Goal: Task Accomplishment & Management: Complete application form

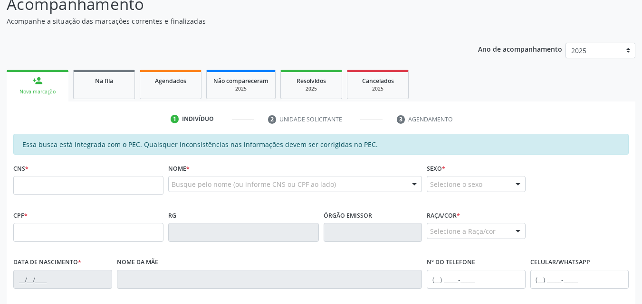
scroll to position [84, 0]
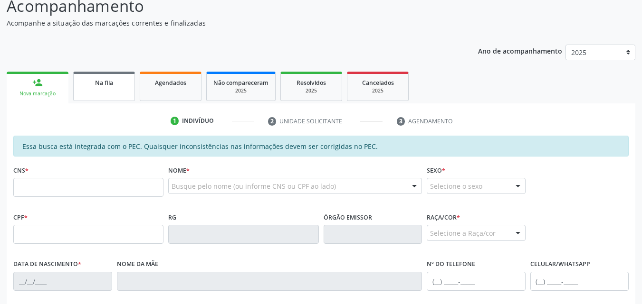
click at [106, 78] on div "Na fila" at bounding box center [103, 82] width 47 height 10
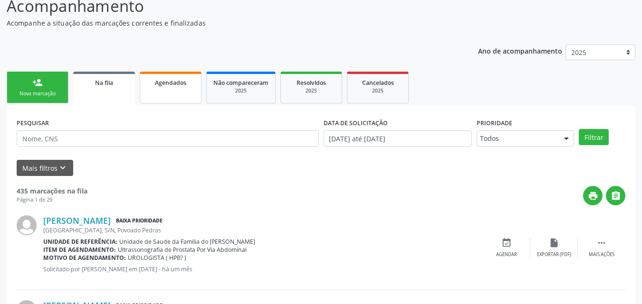
click at [172, 76] on link "Agendados" at bounding box center [171, 88] width 62 height 32
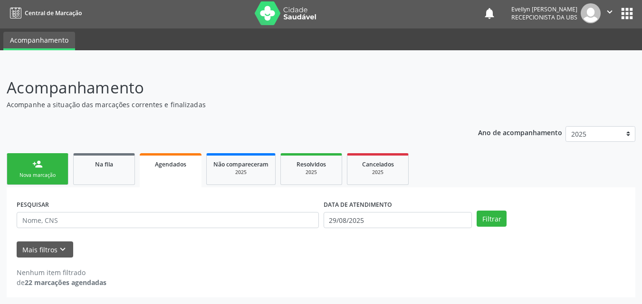
scroll to position [2, 0]
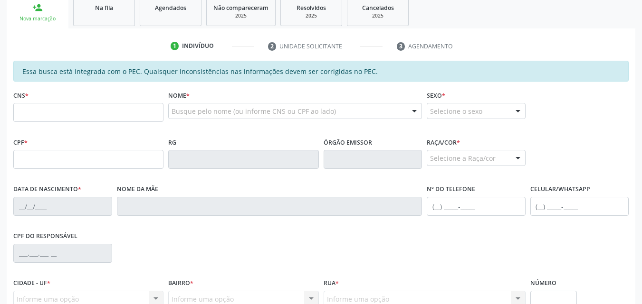
scroll to position [128, 0]
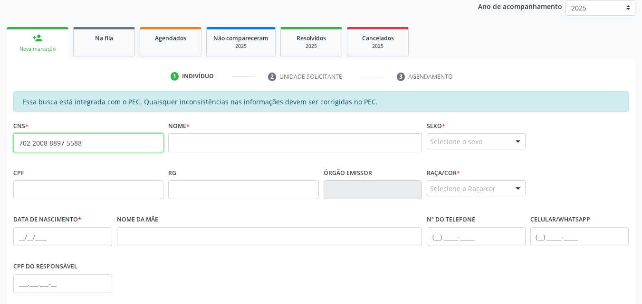
click at [38, 144] on input "702 2008 8897 5588" at bounding box center [88, 142] width 150 height 19
type input "702 0088 8975 5882"
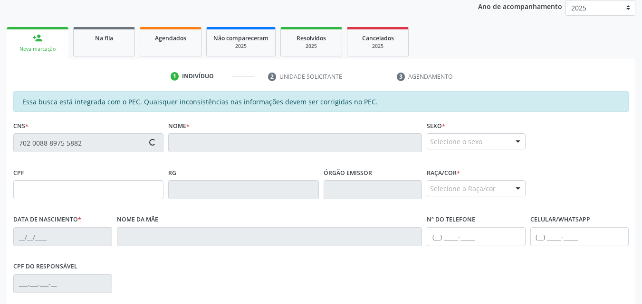
type input "043.064.794-80"
type input "03/06/1982"
type input "Zilda Maria de Souza"
type input "(82) 98172-7021"
type input "12"
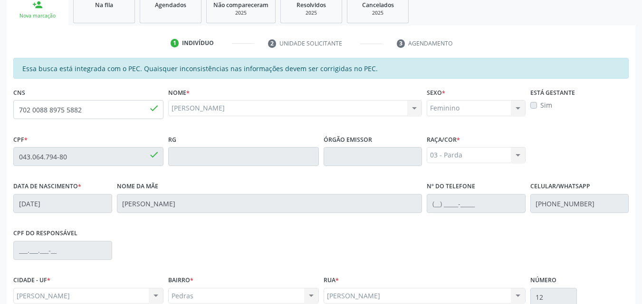
scroll to position [251, 0]
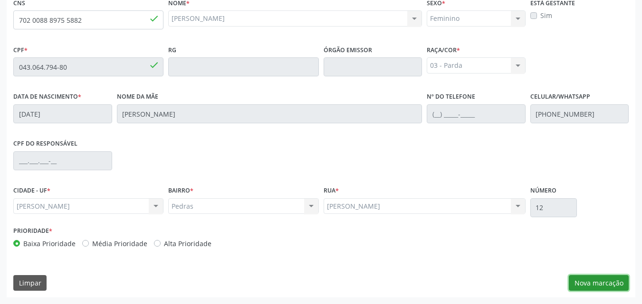
click at [602, 283] on button "Nova marcação" at bounding box center [598, 283] width 60 height 16
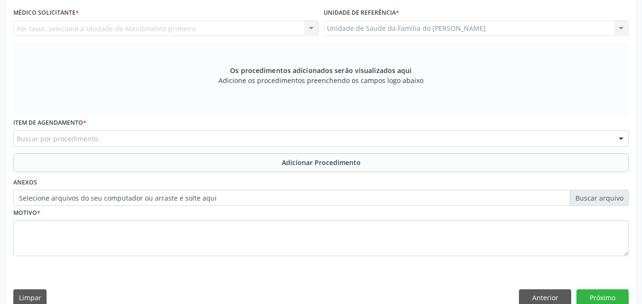
scroll to position [197, 0]
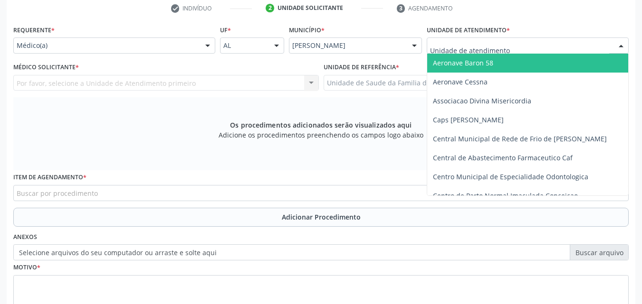
click at [519, 47] on div at bounding box center [527, 46] width 202 height 16
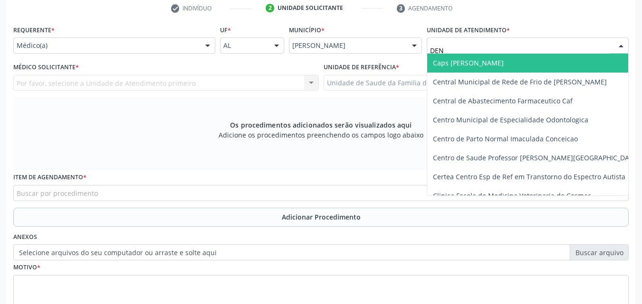
type input "DENI"
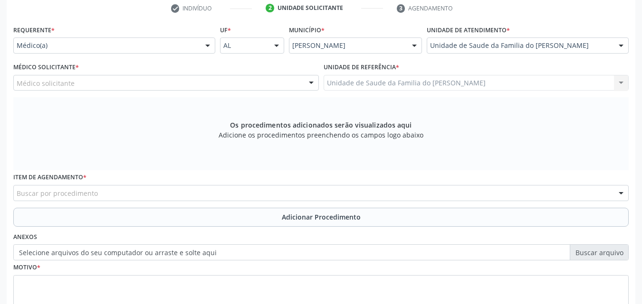
click at [188, 81] on div "Médico solicitante" at bounding box center [165, 83] width 305 height 16
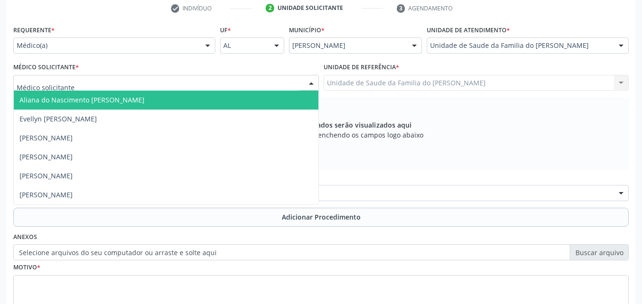
type input "K"
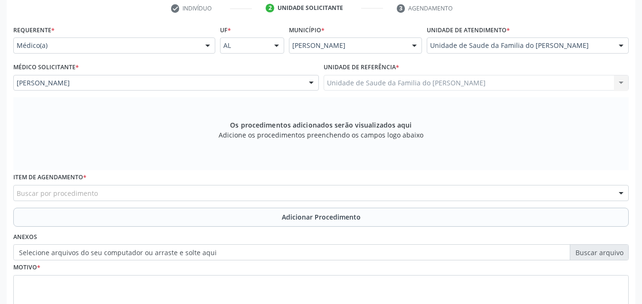
click at [161, 198] on div "Buscar por procedimento" at bounding box center [320, 193] width 615 height 16
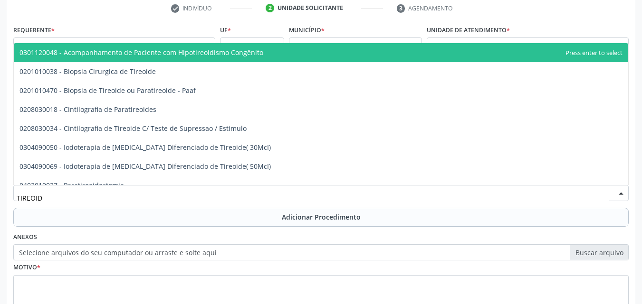
type input "TIREOIDE"
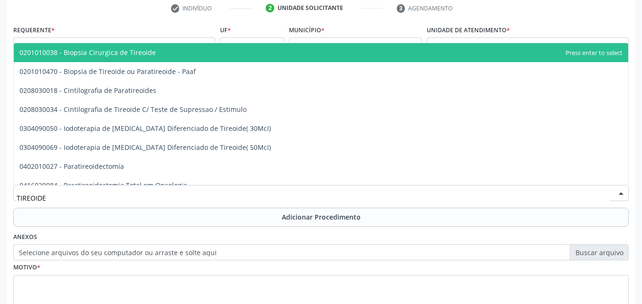
scroll to position [162, 0]
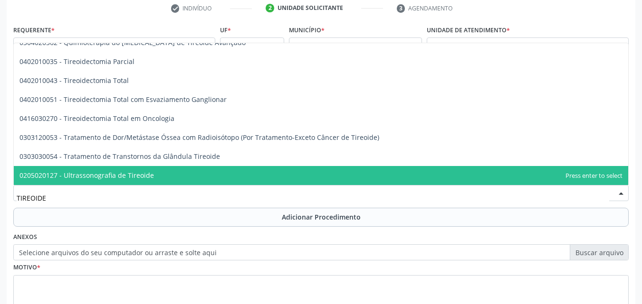
click at [380, 168] on span "0205020127 - Ultrassonografia de Tireoide" at bounding box center [321, 175] width 614 height 19
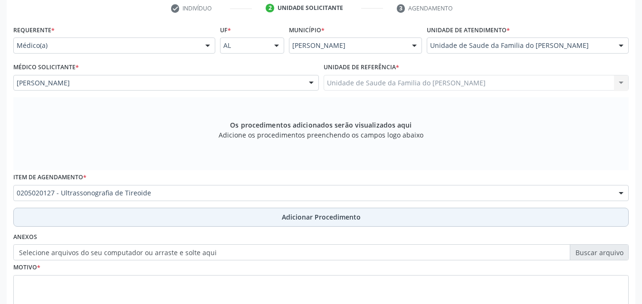
click at [344, 214] on span "Adicionar Procedimento" at bounding box center [321, 217] width 79 height 10
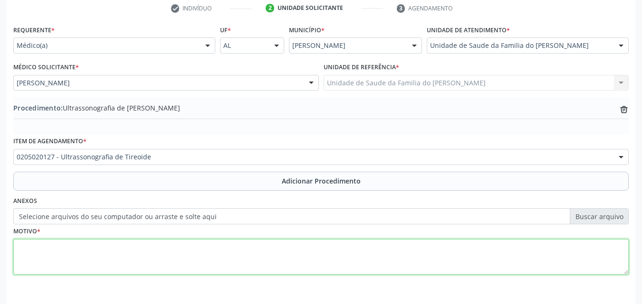
click at [294, 255] on textarea at bounding box center [320, 257] width 615 height 36
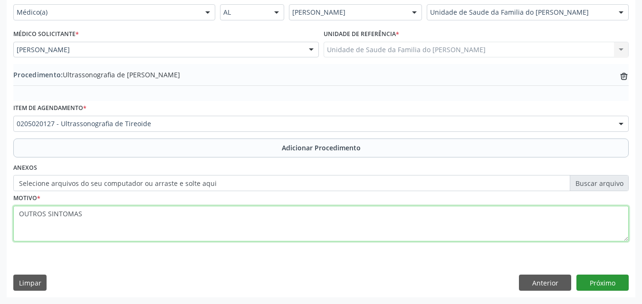
type textarea "OUTROS SINTOMAS"
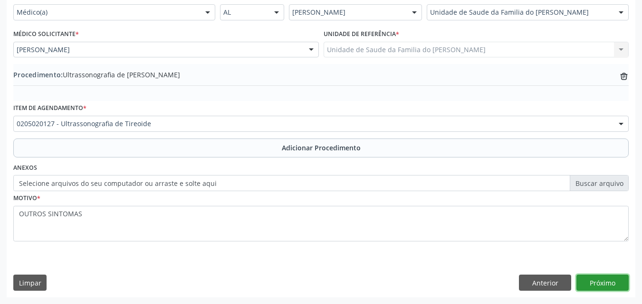
click at [596, 280] on button "Próximo" at bounding box center [602, 283] width 52 height 16
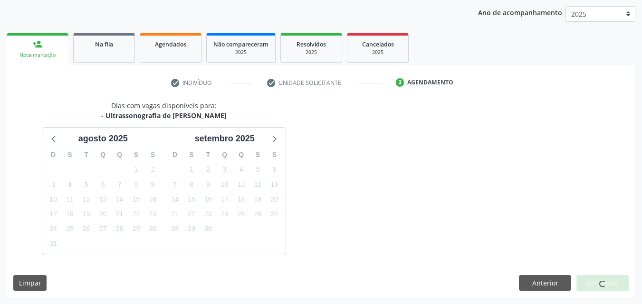
scroll to position [150, 0]
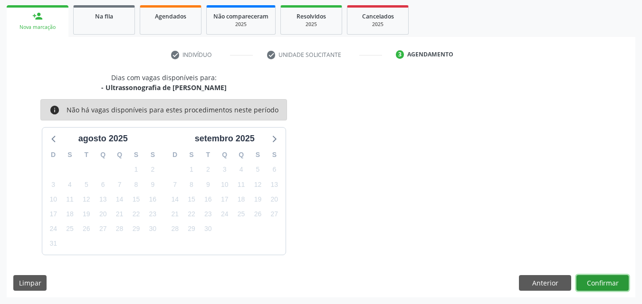
click at [596, 280] on button "Confirmar" at bounding box center [602, 283] width 52 height 16
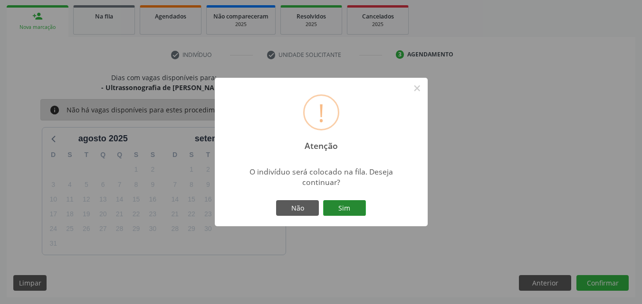
click at [346, 204] on button "Sim" at bounding box center [344, 208] width 43 height 16
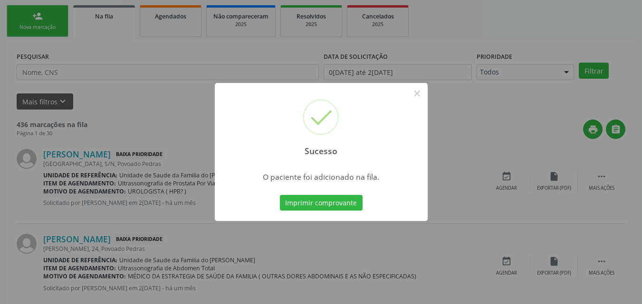
scroll to position [22, 0]
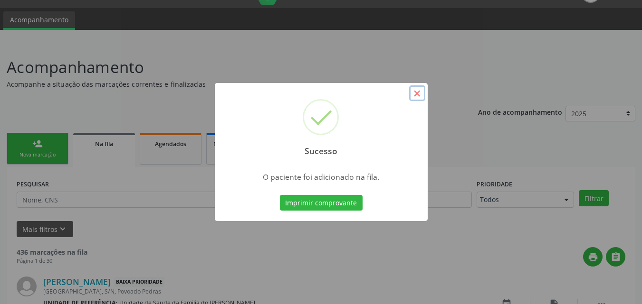
click at [419, 97] on button "×" at bounding box center [417, 93] width 16 height 16
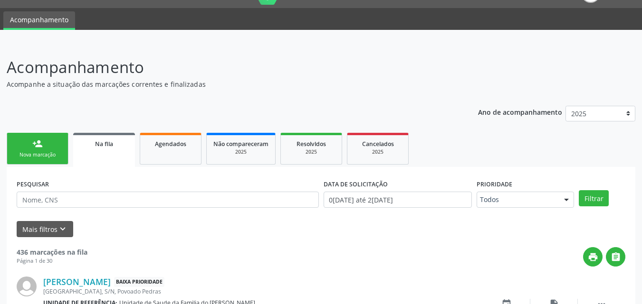
click at [485, 194] on div "Todos" at bounding box center [524, 200] width 97 height 16
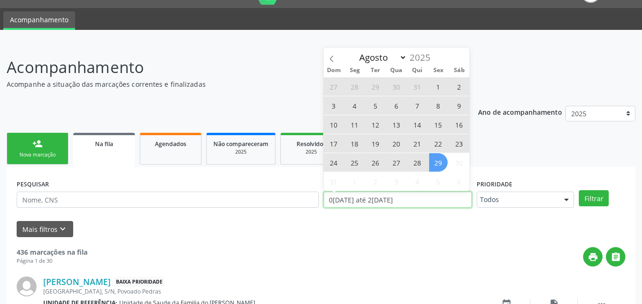
click at [421, 199] on input "[DATE] até [DATE]" at bounding box center [397, 200] width 149 height 16
click at [435, 165] on span "29" at bounding box center [438, 162] width 19 height 19
type input "29/08/2025"
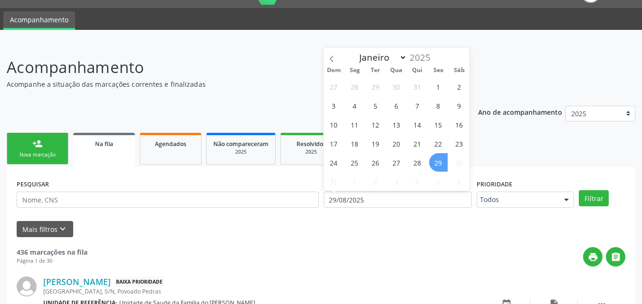
click at [435, 165] on span "29" at bounding box center [438, 162] width 19 height 19
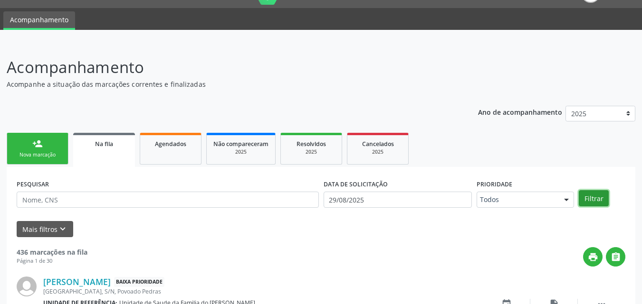
click at [587, 199] on button "Filtrar" at bounding box center [593, 198] width 30 height 16
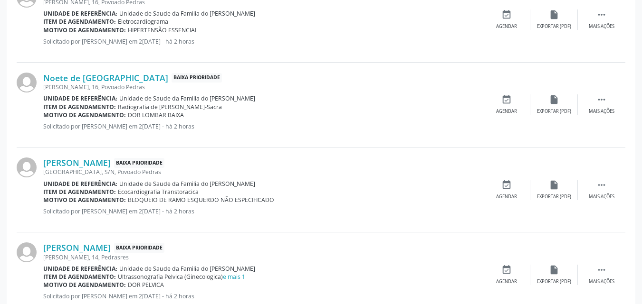
scroll to position [775, 0]
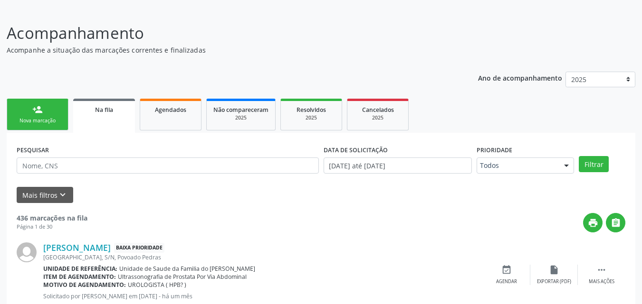
scroll to position [38, 0]
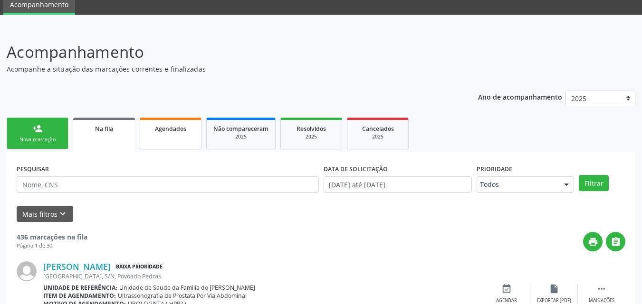
click at [172, 135] on link "Agendados" at bounding box center [171, 134] width 62 height 32
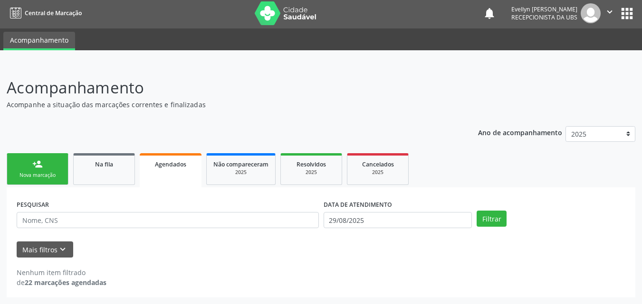
scroll to position [2, 0]
